Goal: Task Accomplishment & Management: Manage account settings

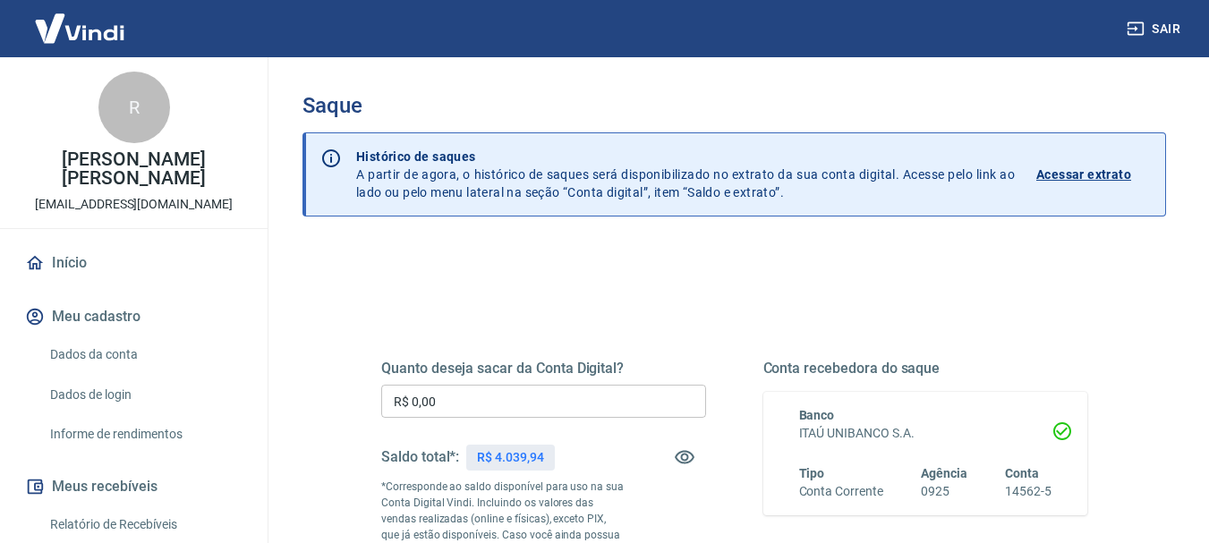
click at [481, 403] on input "R$ 0,00" at bounding box center [543, 401] width 325 height 33
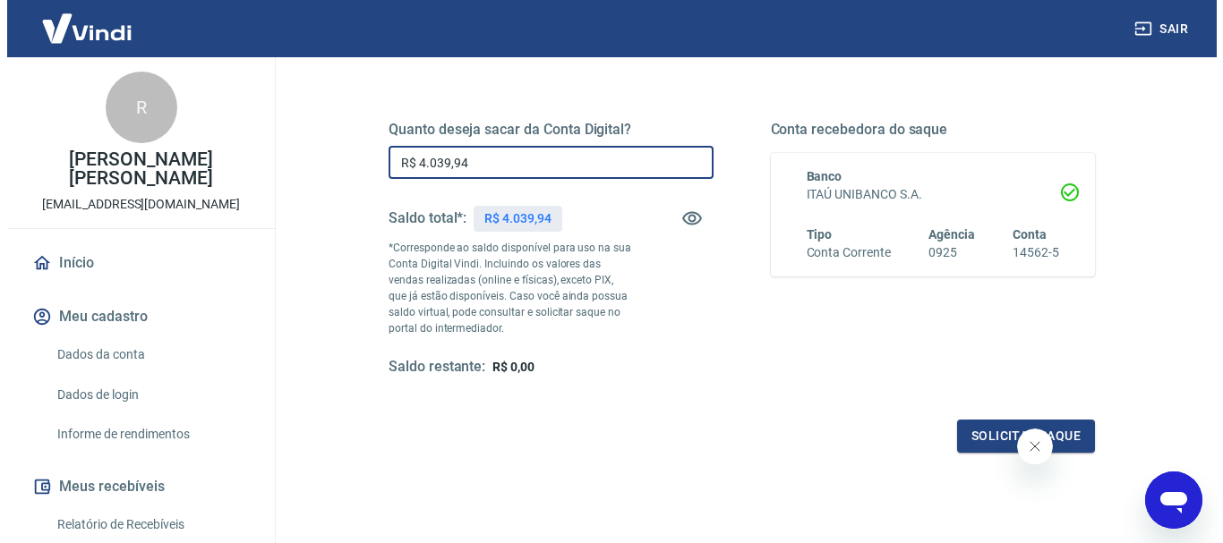
scroll to position [268, 0]
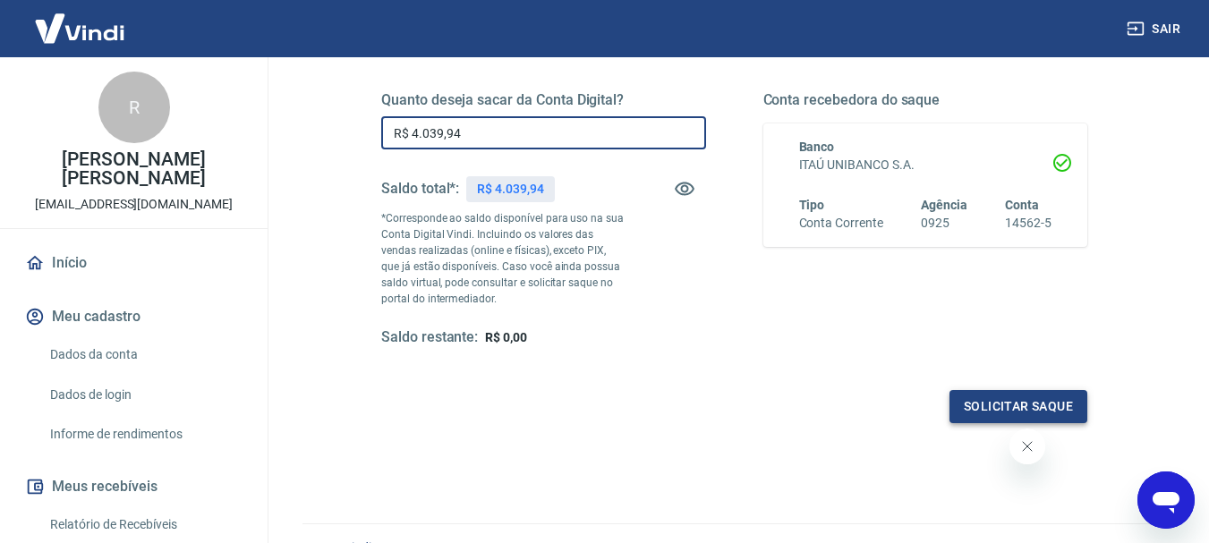
type input "R$ 4.039,94"
click at [1000, 402] on button "Solicitar saque" at bounding box center [1019, 406] width 138 height 33
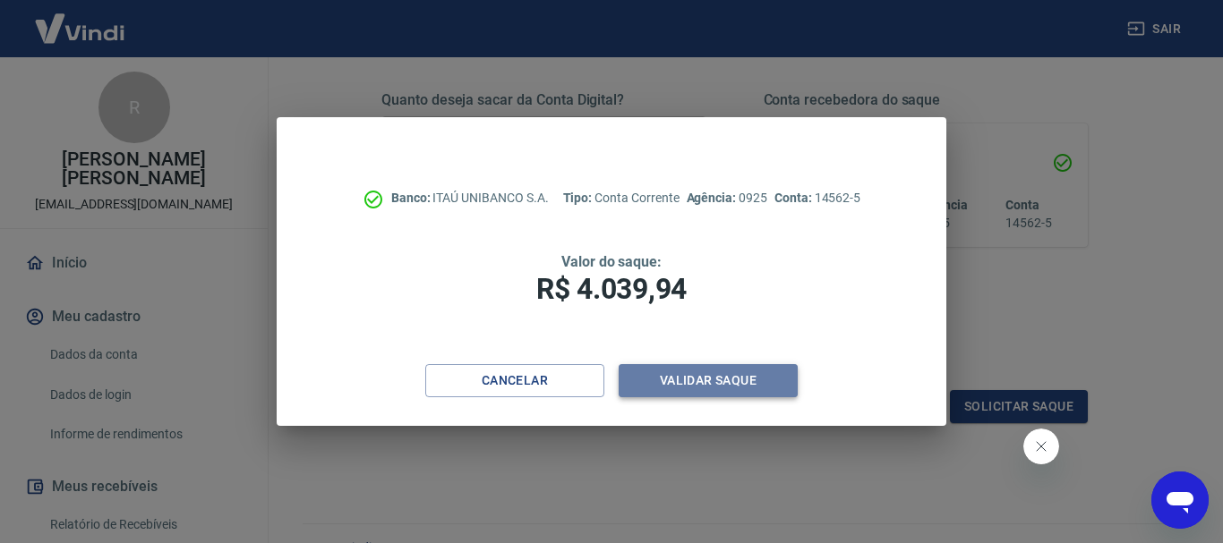
click at [677, 379] on button "Validar saque" at bounding box center [707, 380] width 179 height 33
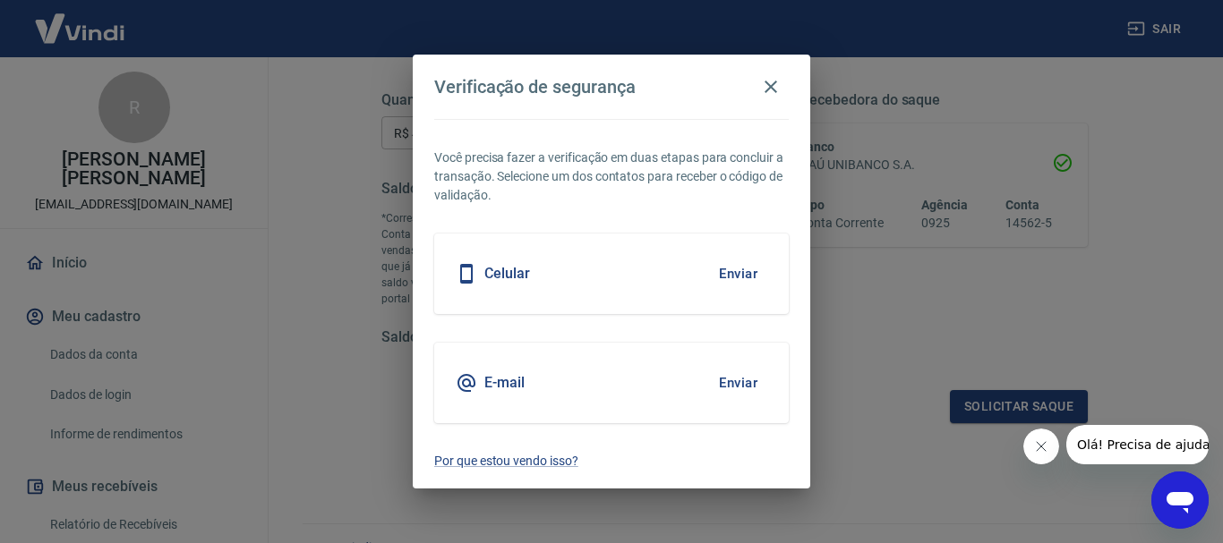
click at [737, 273] on button "Enviar" at bounding box center [738, 274] width 58 height 38
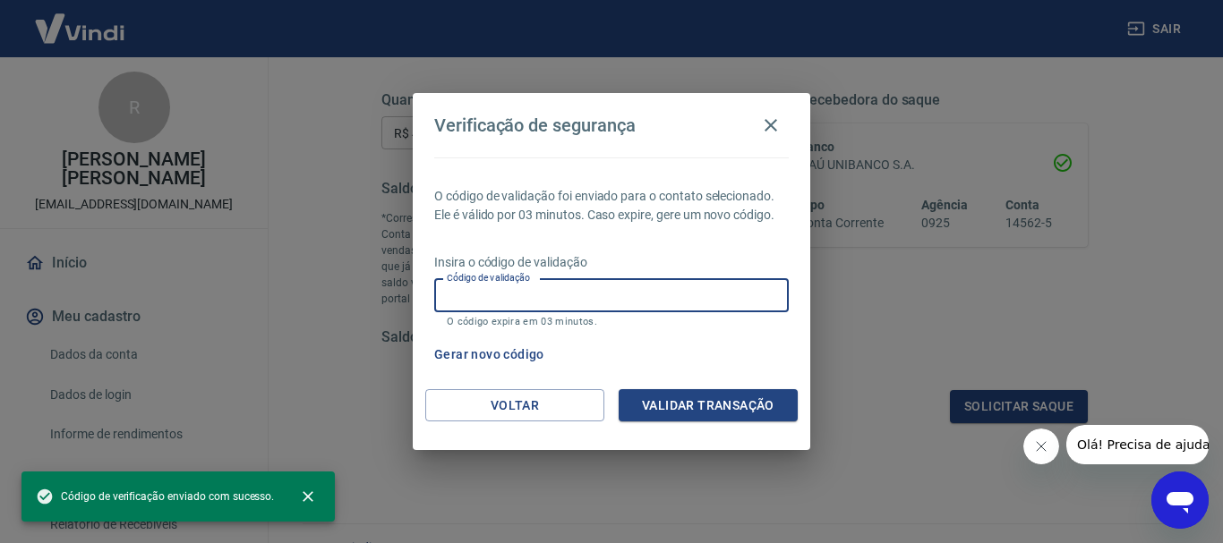
click at [533, 303] on input "Código de validação" at bounding box center [611, 295] width 354 height 33
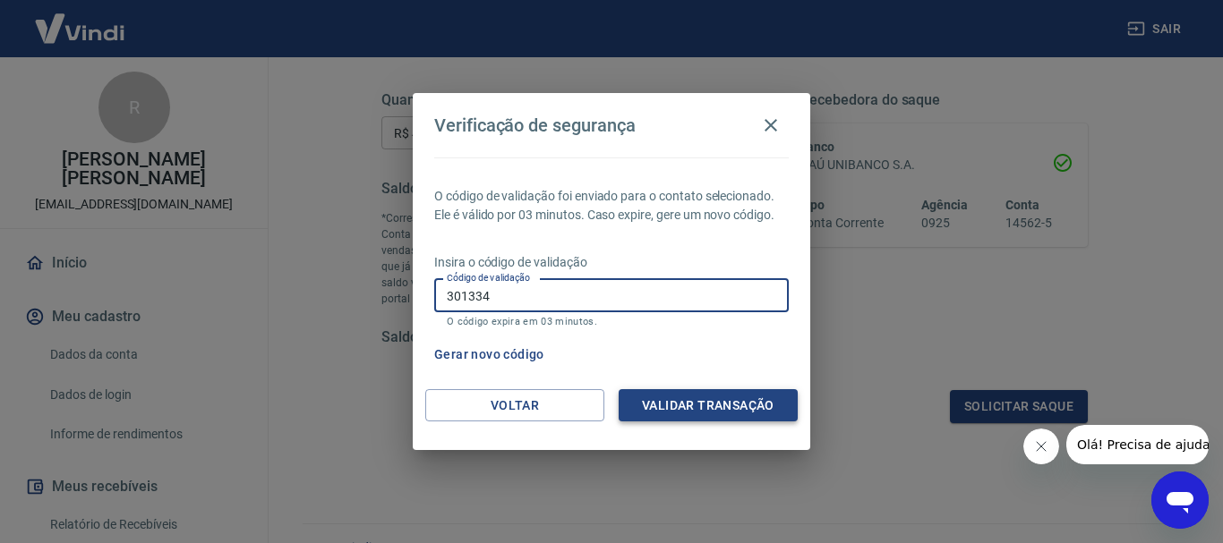
type input "301334"
click at [728, 402] on button "Validar transação" at bounding box center [707, 405] width 179 height 33
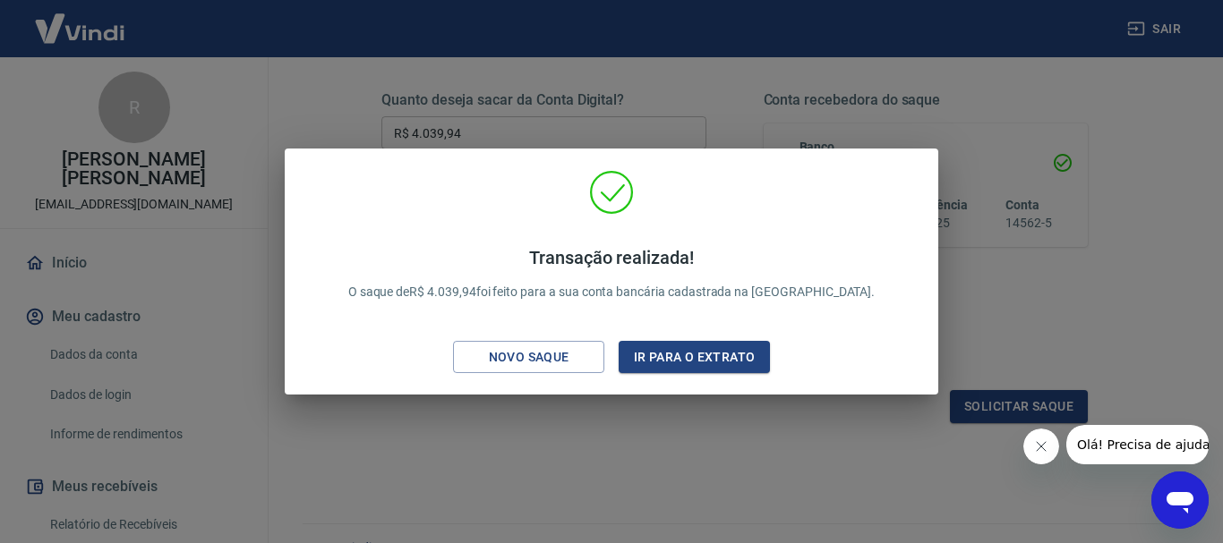
click at [616, 189] on icon at bounding box center [611, 192] width 41 height 41
click at [756, 414] on div "Transação realizada! O saque de R$ 4.039,94 foi feito para a sua conta bancária…" at bounding box center [611, 271] width 1223 height 543
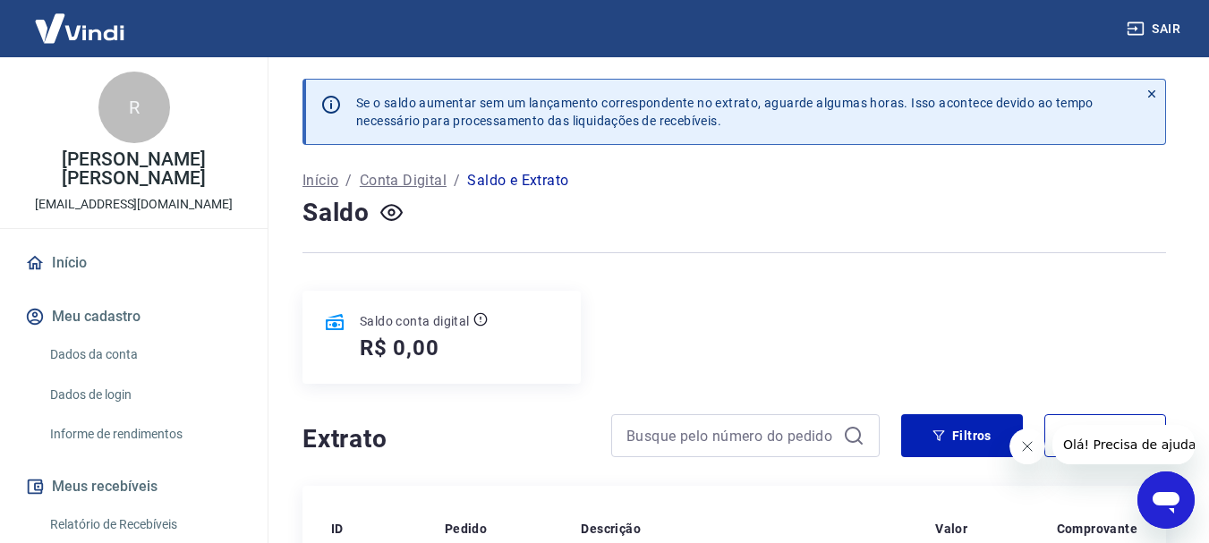
click at [1155, 25] on button "Sair" at bounding box center [1155, 29] width 64 height 33
